Goal: Transaction & Acquisition: Purchase product/service

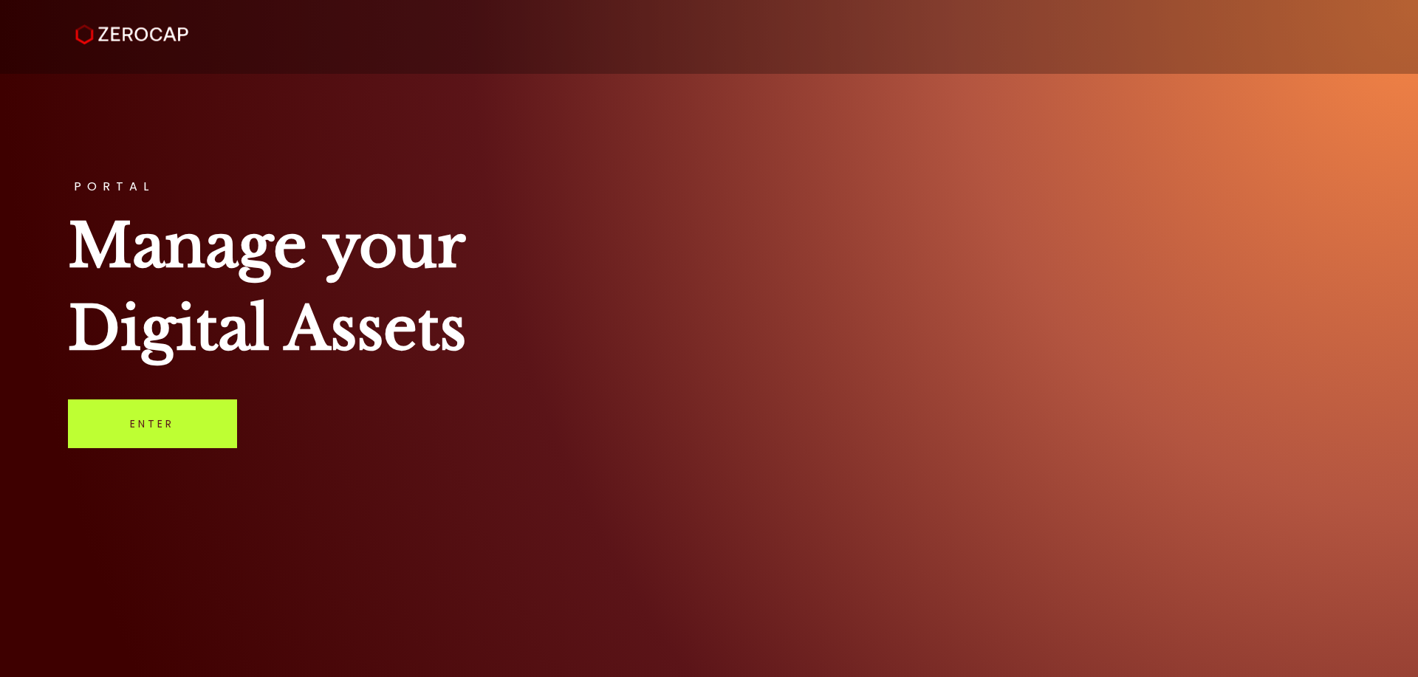
click at [152, 432] on link "Enter" at bounding box center [152, 424] width 169 height 49
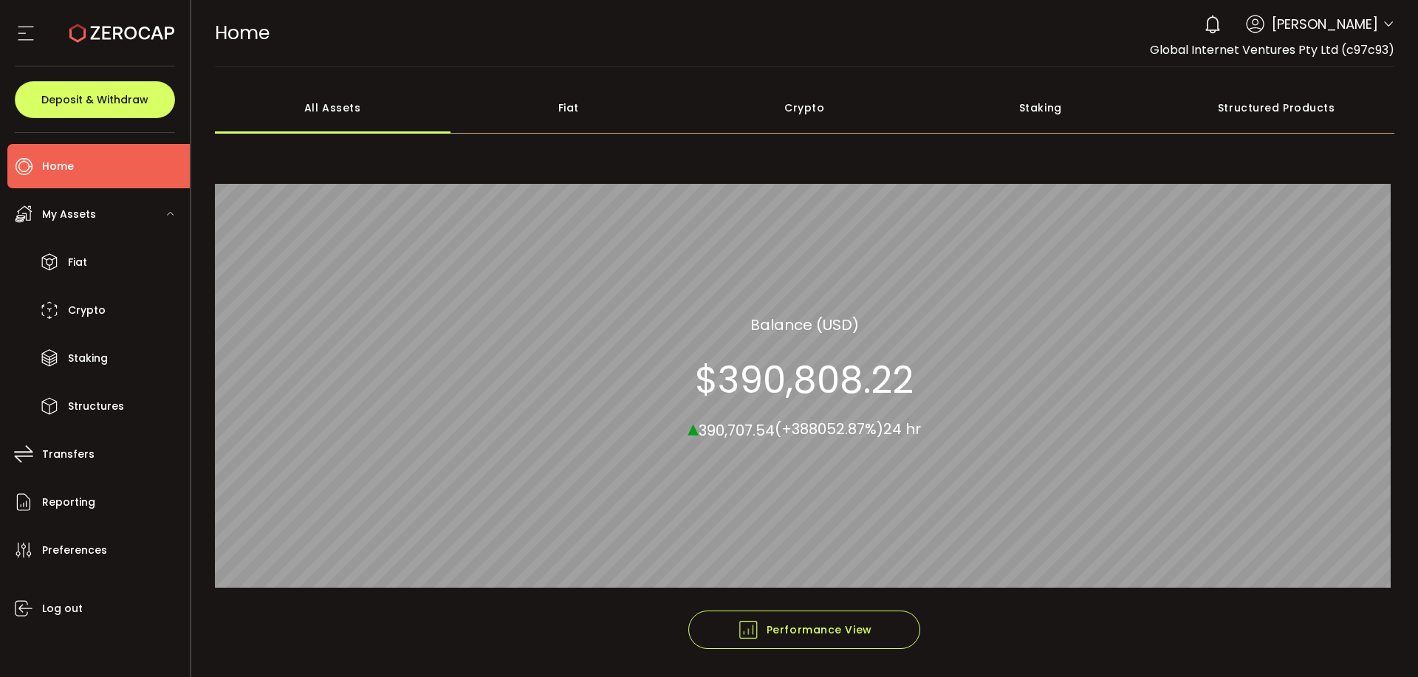
click at [794, 111] on div "Crypto" at bounding box center [805, 108] width 236 height 52
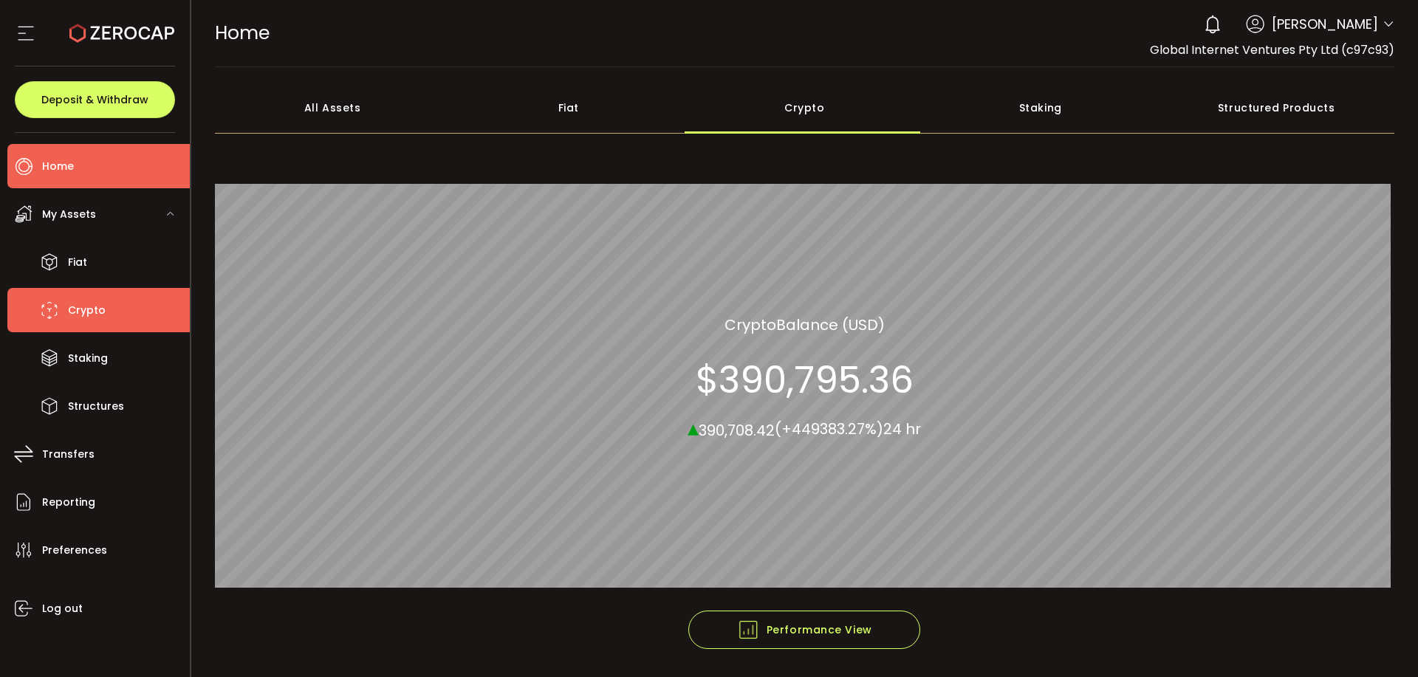
click at [77, 316] on span "Crypto" at bounding box center [87, 310] width 38 height 21
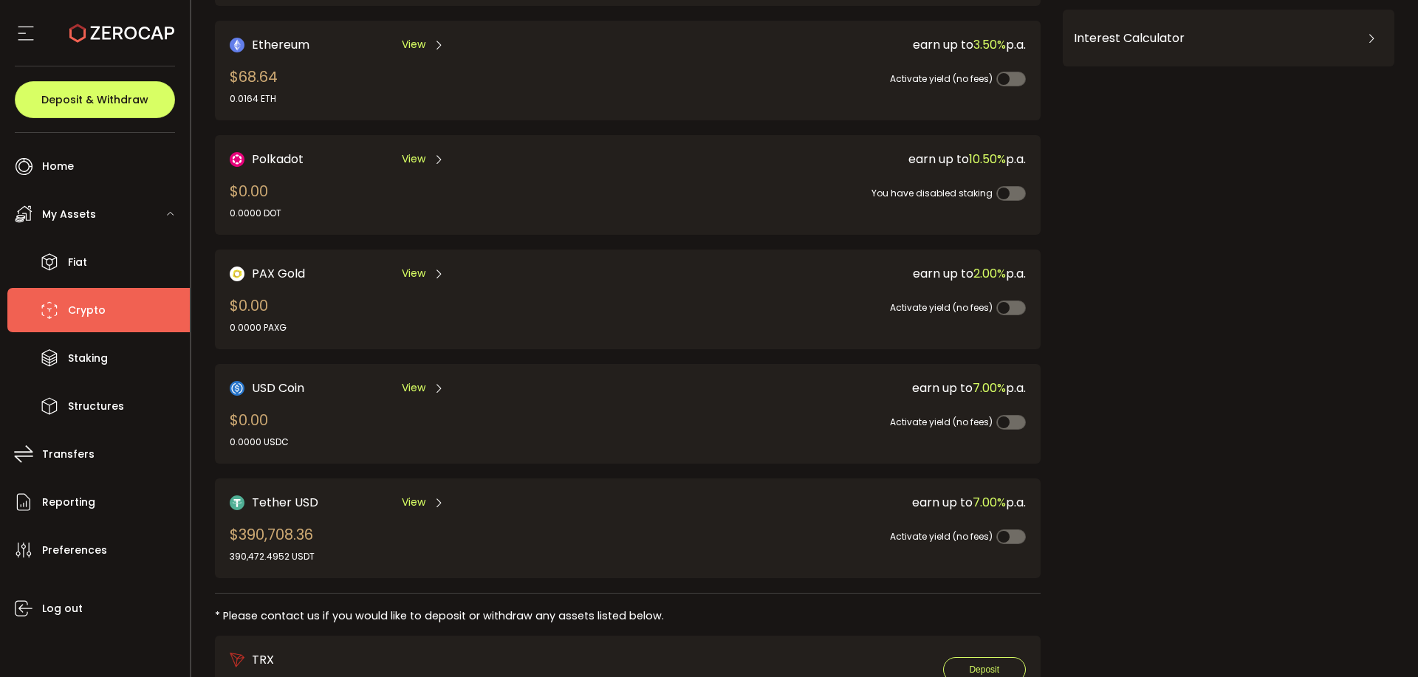
scroll to position [315, 0]
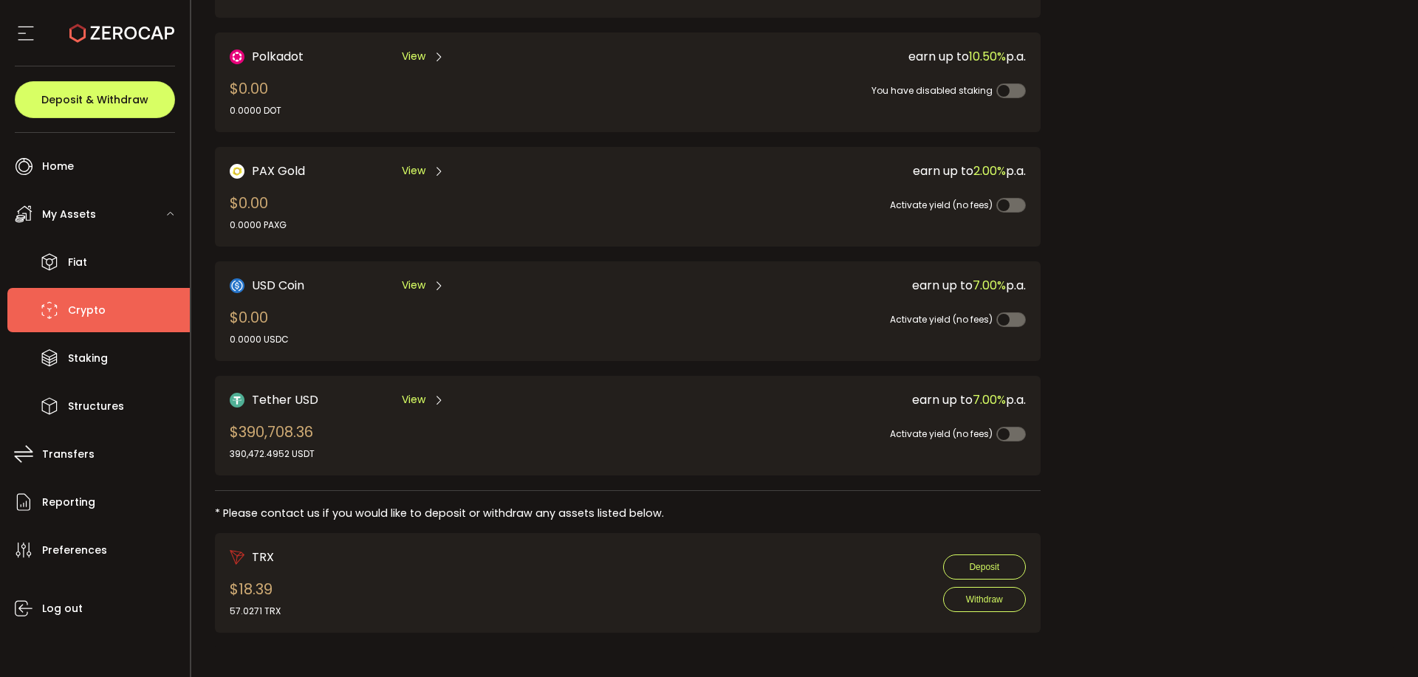
click at [717, 422] on div "Activate yield (no fees)" at bounding box center [818, 425] width 416 height 33
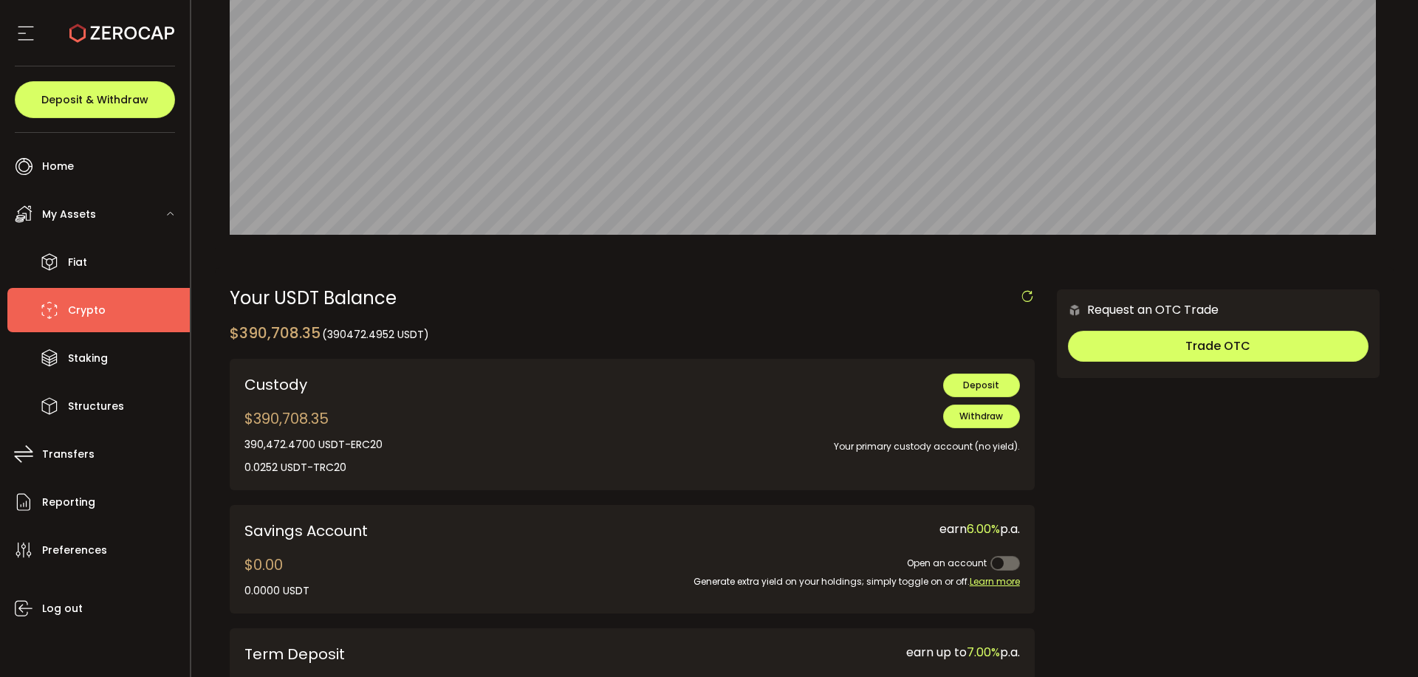
scroll to position [317, 0]
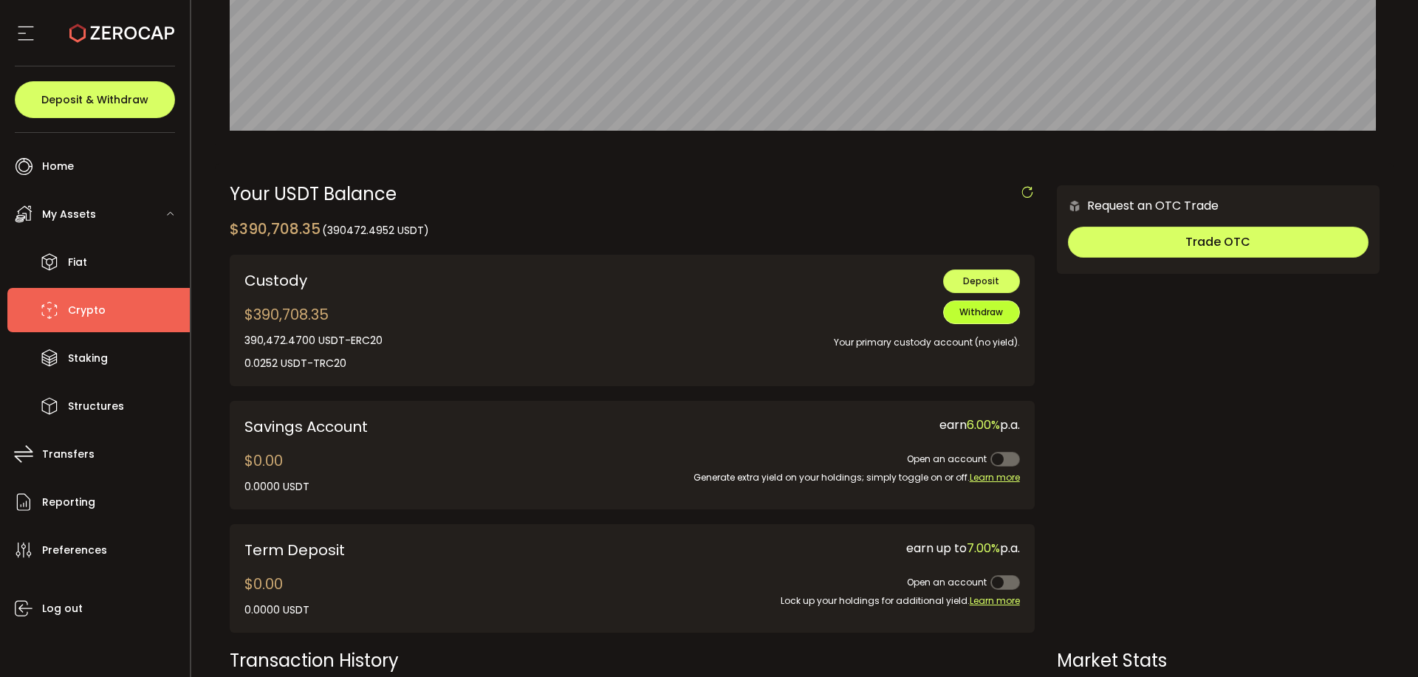
click at [976, 319] on button "Withdraw" at bounding box center [981, 313] width 77 height 24
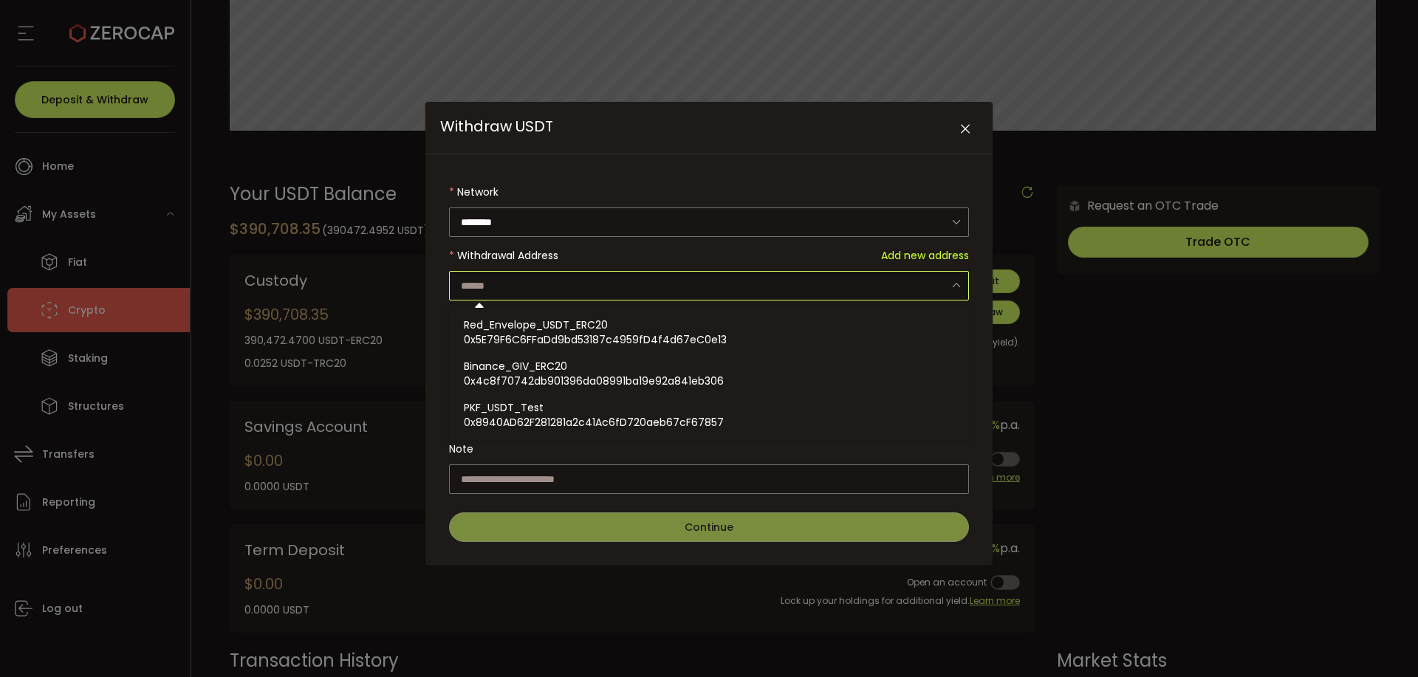
click at [747, 289] on input "Withdraw USDT" at bounding box center [709, 286] width 520 height 30
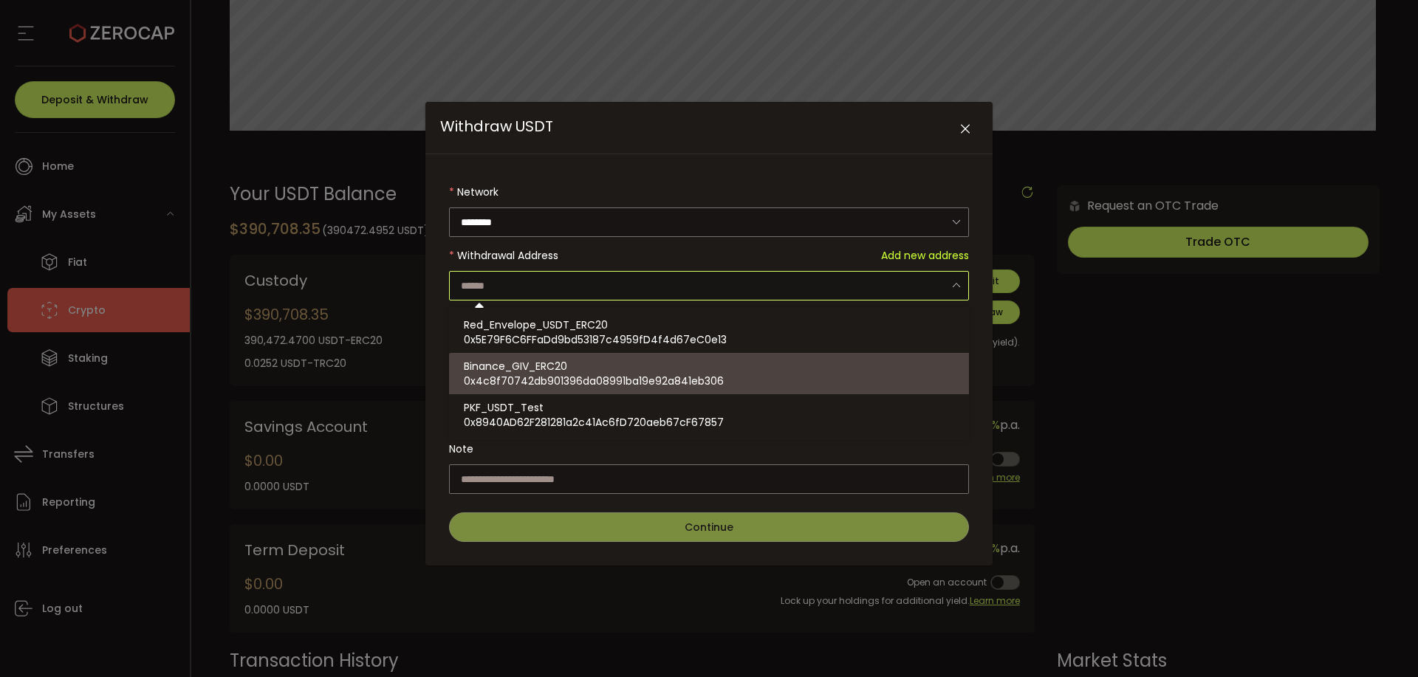
click at [687, 391] on div "Binance_GIV_ERC20 0x4c8f70742db901396da08991ba19e92a841eb306" at bounding box center [711, 373] width 495 height 41
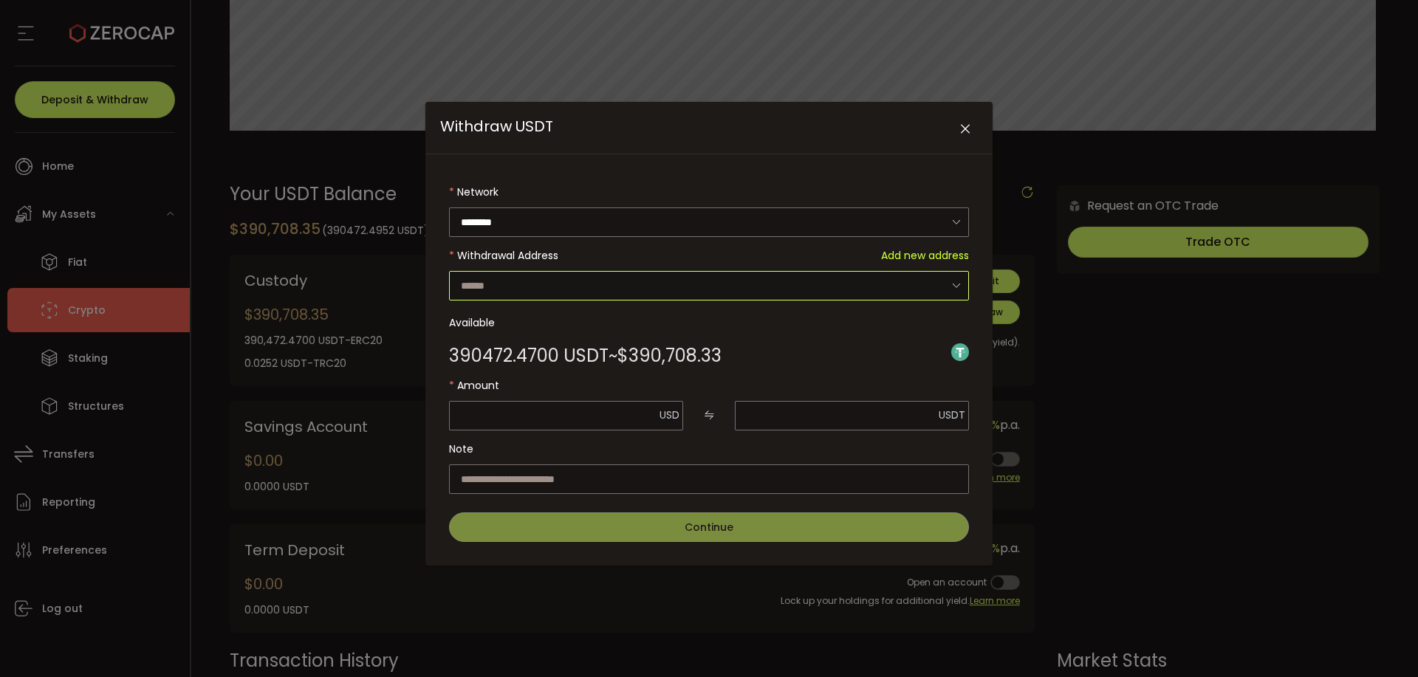
type input "**********"
click at [649, 418] on span "Send Max" at bounding box center [656, 416] width 40 height 10
type input "*********"
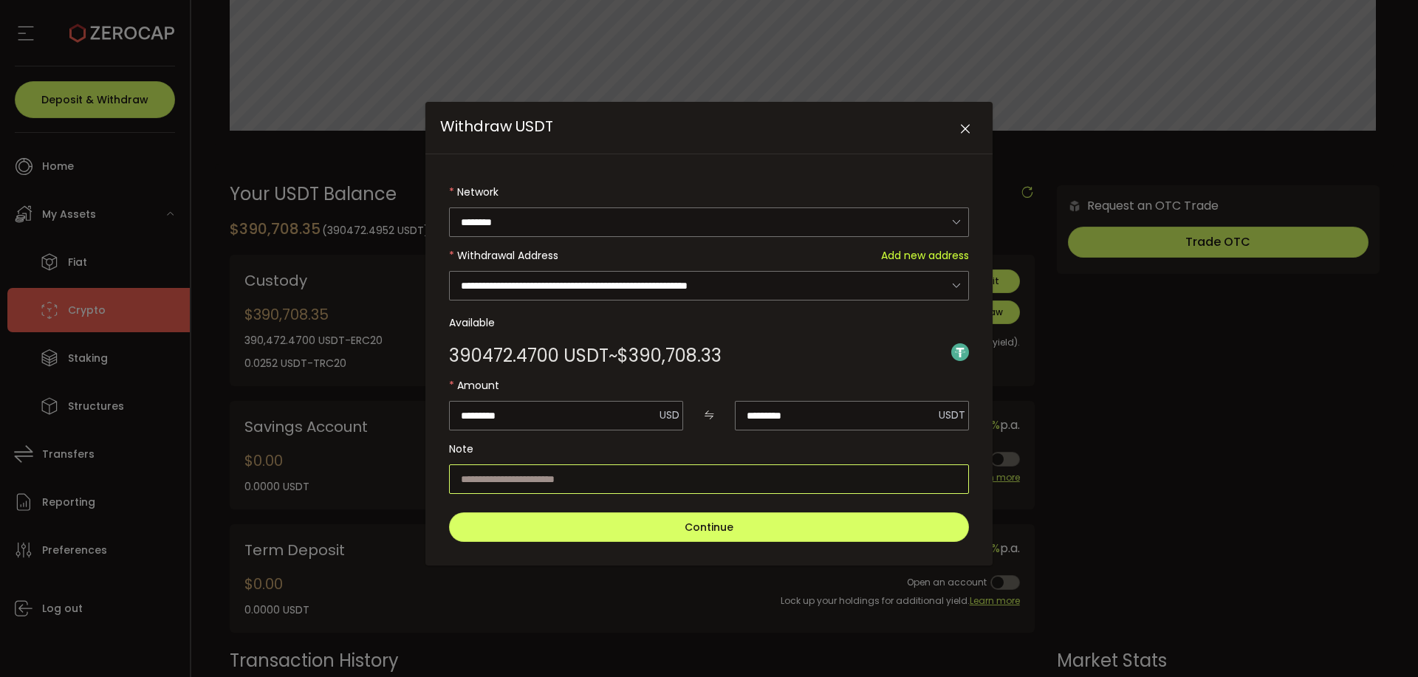
click at [860, 472] on input "Withdraw USDT" at bounding box center [709, 479] width 520 height 30
click at [944, 419] on span "Send Max" at bounding box center [942, 416] width 40 height 10
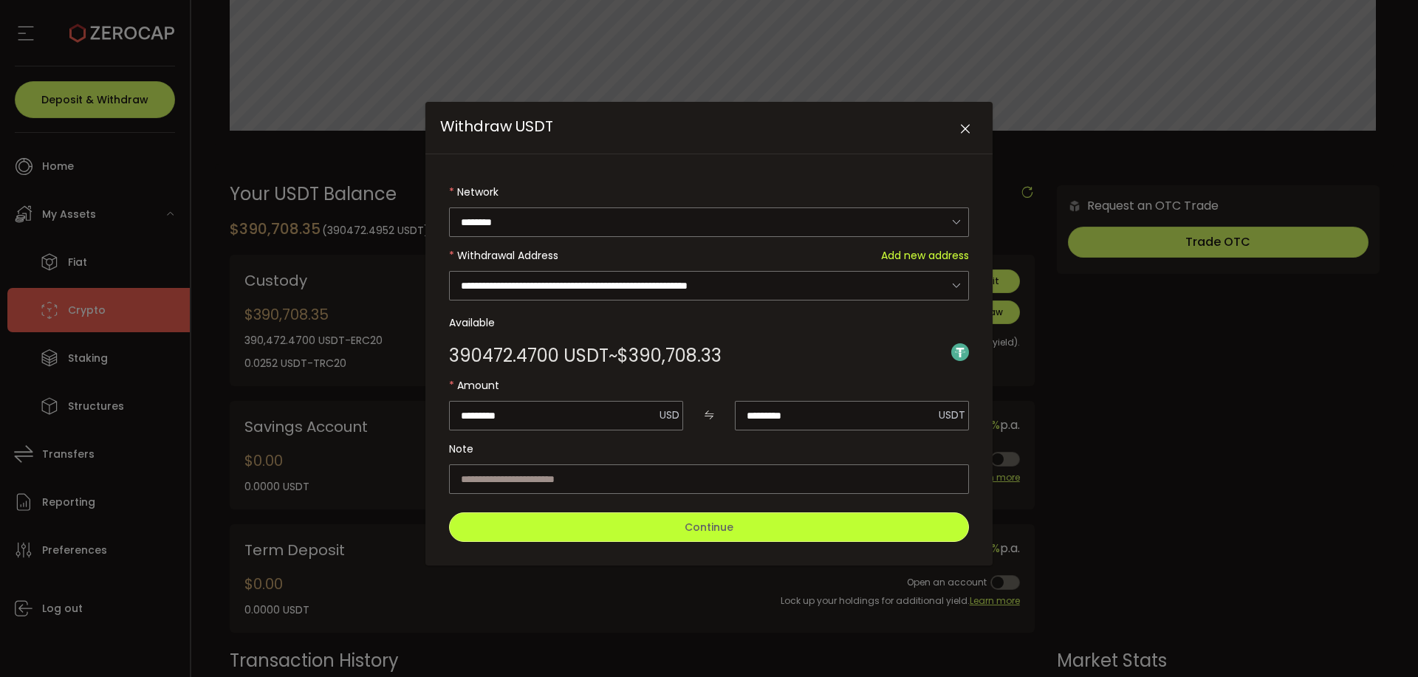
click at [716, 530] on span "Continue" at bounding box center [709, 527] width 49 height 15
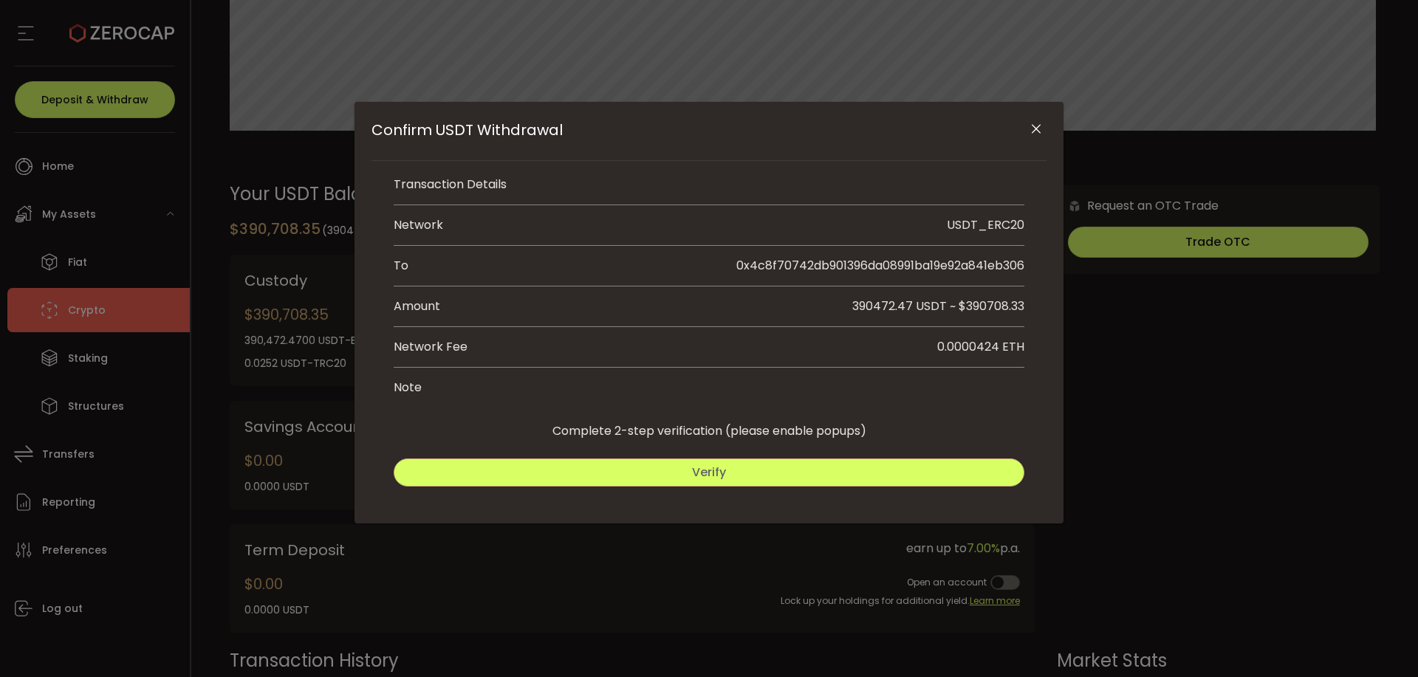
click at [745, 481] on button "Verify" at bounding box center [709, 473] width 631 height 28
click at [686, 475] on button "Verify" at bounding box center [709, 473] width 631 height 28
click at [904, 483] on button "Submit" at bounding box center [869, 473] width 312 height 28
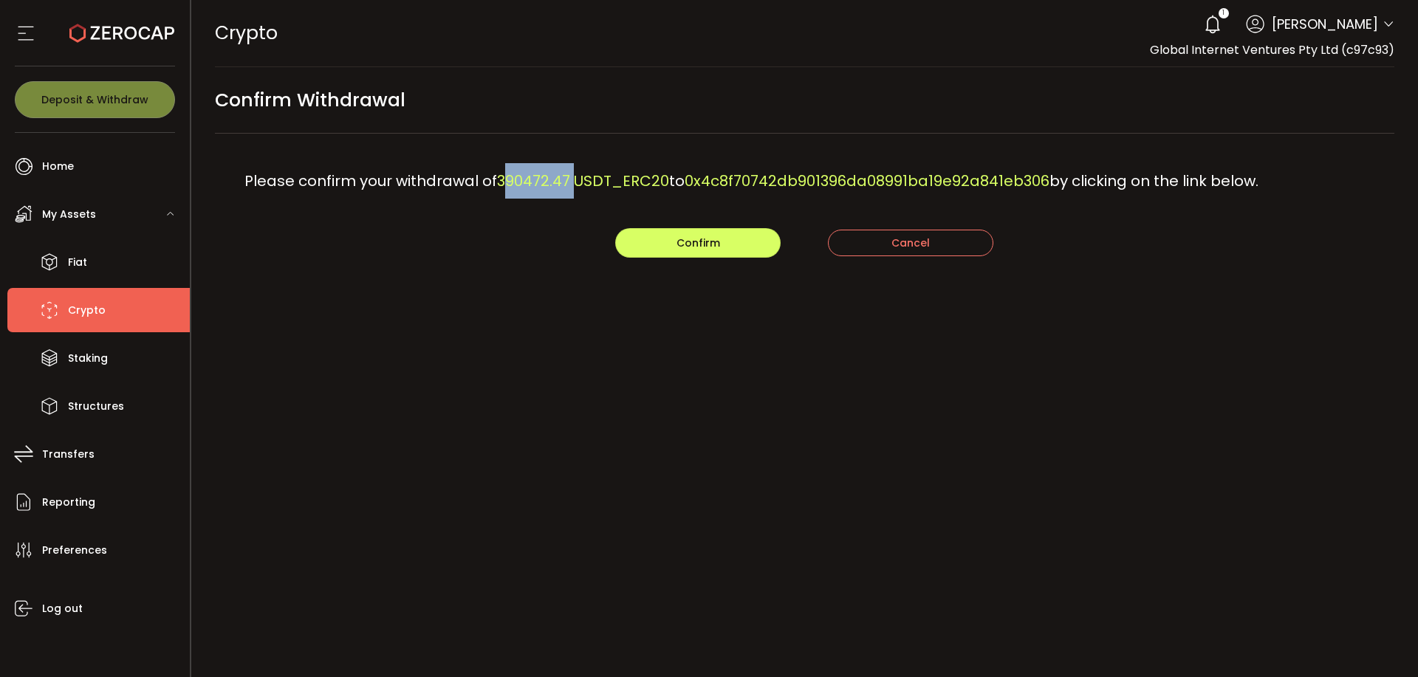
drag, startPoint x: 499, startPoint y: 176, endPoint x: 569, endPoint y: 188, distance: 70.3
click at [569, 188] on span "390472.47 USDT_ERC20" at bounding box center [583, 181] width 172 height 21
copy span "390472.47"
click at [682, 250] on button "Confirm" at bounding box center [697, 243] width 165 height 30
